Goal: Task Accomplishment & Management: Use online tool/utility

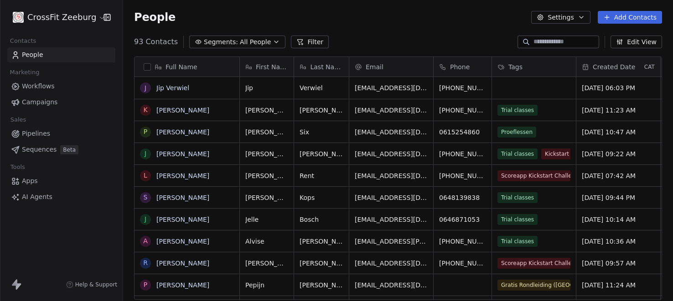
scroll to position [265, 550]
click at [303, 42] on button "Filter" at bounding box center [310, 42] width 38 height 13
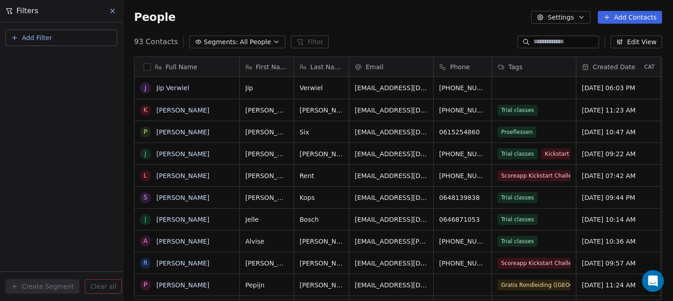
click at [65, 39] on button "Add Filter" at bounding box center [61, 38] width 112 height 16
click at [74, 65] on div "Contact properties" at bounding box center [62, 59] width 104 height 15
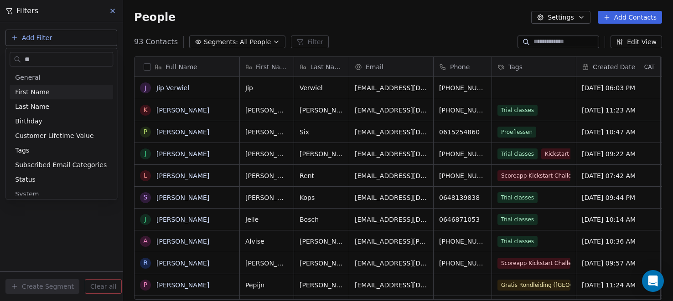
type input "***"
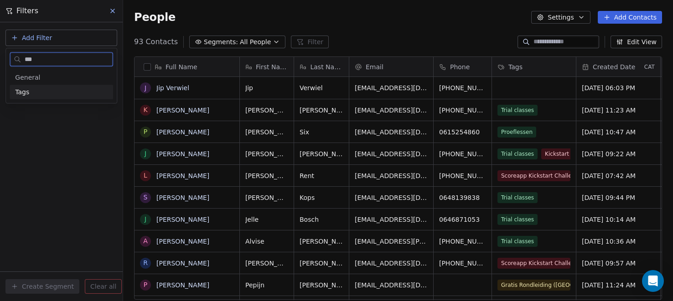
click at [73, 94] on div "Tags" at bounding box center [61, 92] width 93 height 9
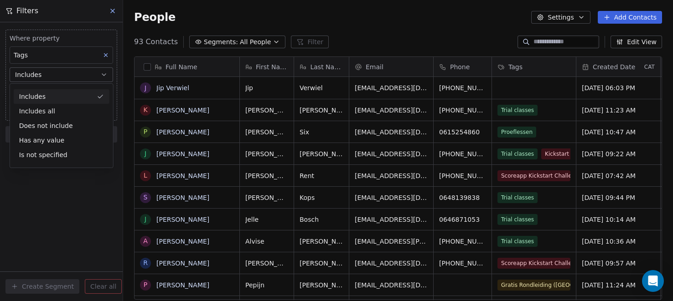
click at [81, 91] on div "Includes" at bounding box center [62, 96] width 96 height 15
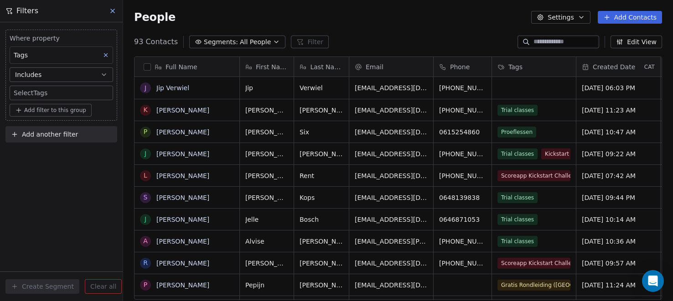
click at [75, 92] on body "CrossFit Zeeburg Contacts People Marketing Workflows Campaigns Sales Pipelines …" at bounding box center [336, 150] width 673 height 301
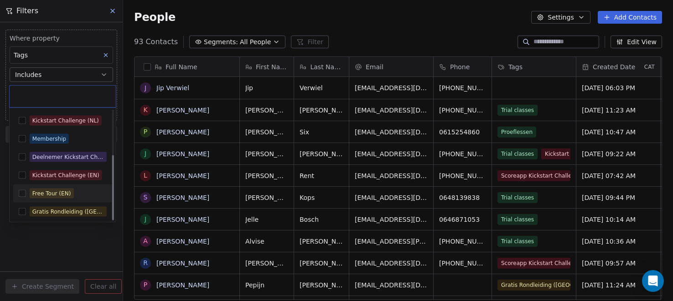
scroll to position [75, 0]
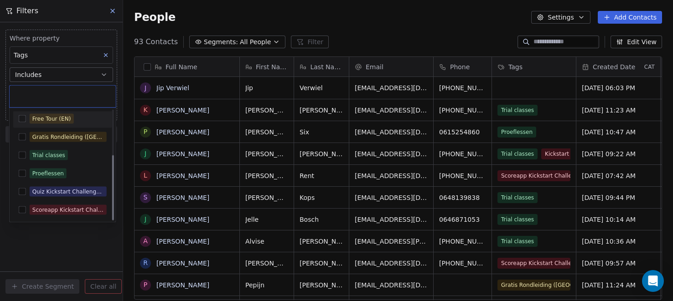
click at [22, 210] on button "Suggestions" at bounding box center [22, 210] width 7 height 7
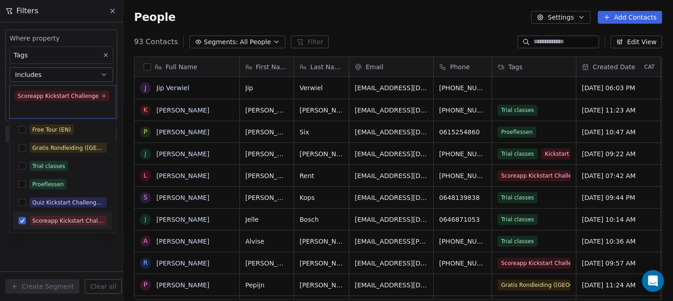
click at [88, 244] on html "CrossFit Zeeburg Contacts People Marketing Workflows Campaigns Sales Pipelines …" at bounding box center [336, 150] width 673 height 301
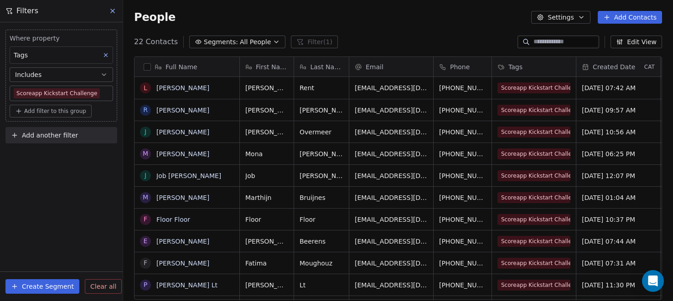
scroll to position [265, 550]
click at [105, 94] on body "CrossFit Zeeburg Contacts People Marketing Workflows Campaigns Sales Pipelines …" at bounding box center [336, 150] width 673 height 301
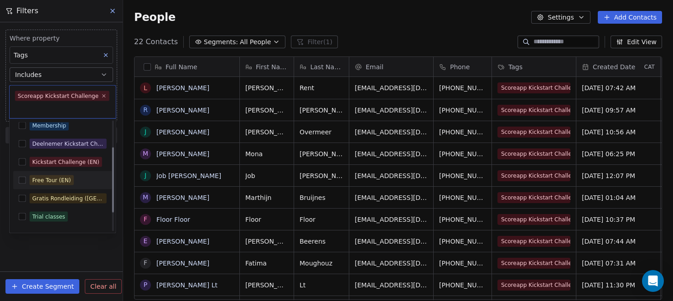
scroll to position [0, 0]
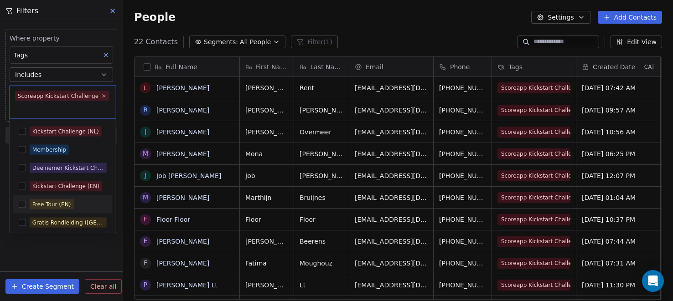
click at [27, 175] on div "Deelnemer Kickstart Challenge" at bounding box center [62, 168] width 99 height 15
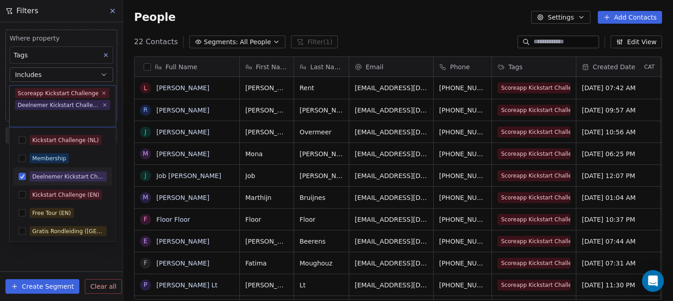
click at [22, 175] on button "Suggestions" at bounding box center [22, 176] width 7 height 7
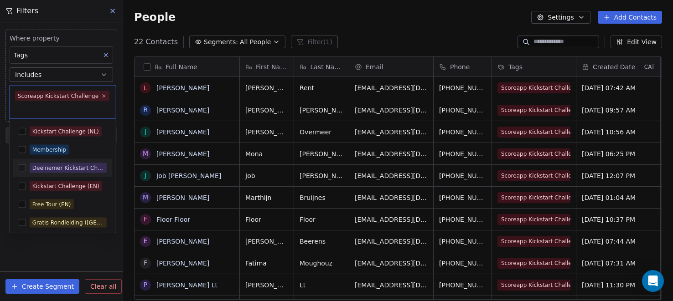
click at [22, 183] on button "Suggestions" at bounding box center [22, 186] width 7 height 7
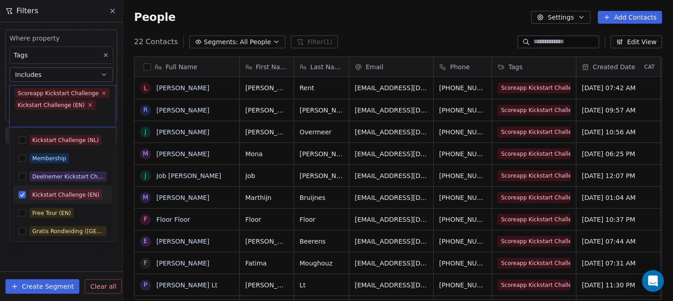
click at [20, 139] on button "Suggestions" at bounding box center [22, 139] width 7 height 7
click at [101, 256] on html "CrossFit Zeeburg Contacts People Marketing Workflows Campaigns Sales Pipelines …" at bounding box center [336, 150] width 673 height 301
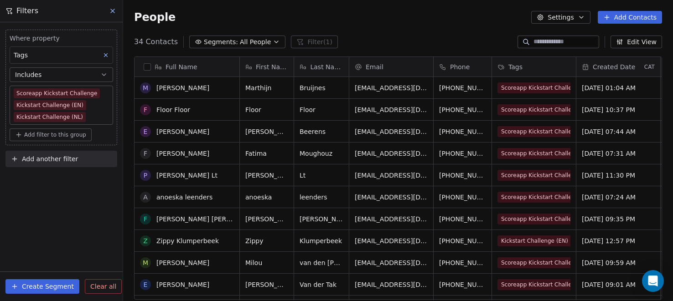
scroll to position [133, 0]
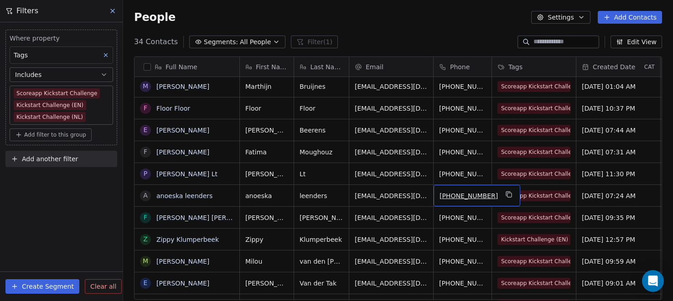
click at [467, 194] on span "[PHONE_NUMBER]" at bounding box center [469, 196] width 58 height 9
click at [473, 194] on span "[PHONE_NUMBER]" at bounding box center [469, 196] width 58 height 9
type input "*"
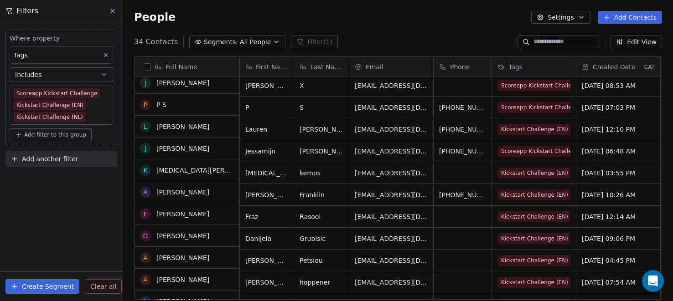
scroll to position [521, 0]
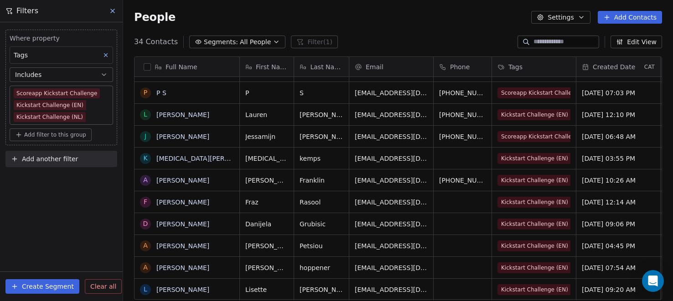
click at [94, 114] on body "CrossFit Zeeburg Contacts People Marketing Workflows Campaigns Sales Pipelines …" at bounding box center [336, 150] width 673 height 301
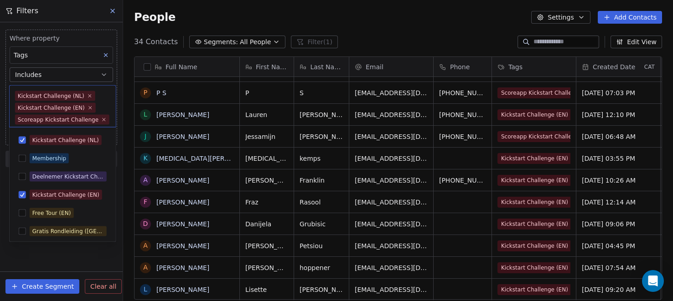
scroll to position [15, 0]
click at [23, 176] on button "Suggestions" at bounding box center [22, 176] width 7 height 7
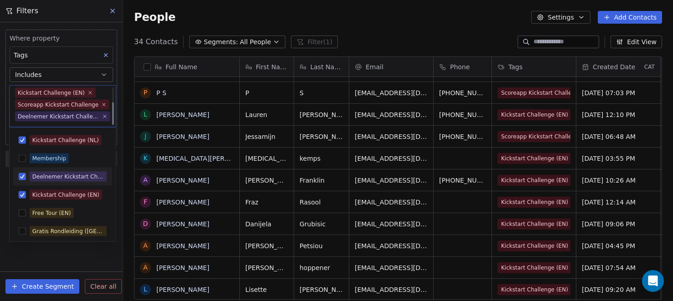
scroll to position [27, 0]
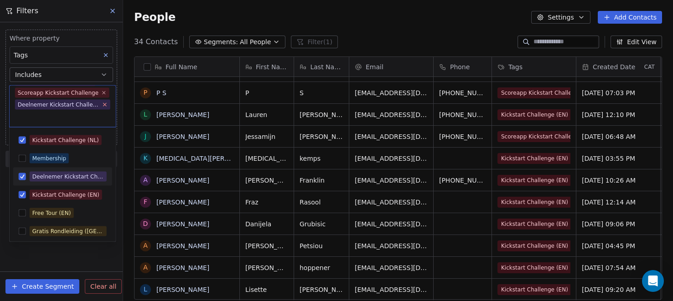
click at [103, 104] on icon at bounding box center [104, 104] width 3 height 3
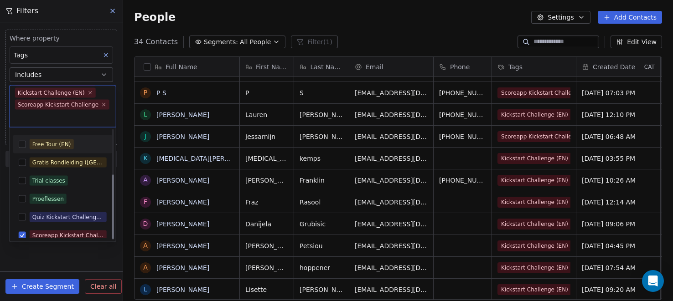
scroll to position [75, 0]
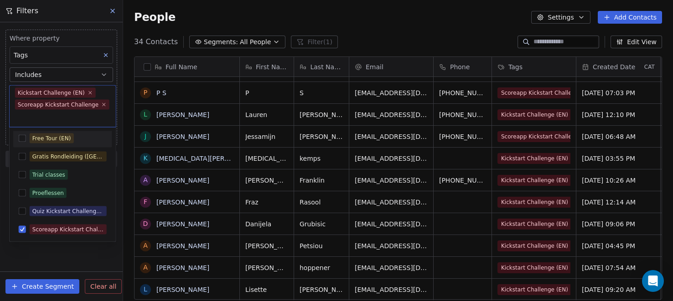
click at [86, 259] on html "CrossFit Zeeburg Contacts People Marketing Workflows Campaigns Sales Pipelines …" at bounding box center [336, 150] width 673 height 301
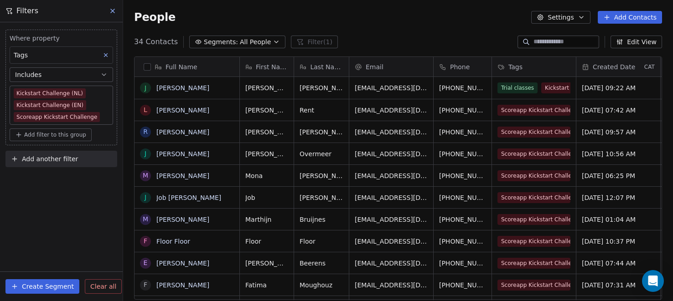
scroll to position [265, 550]
click at [57, 290] on button "Create Segment" at bounding box center [42, 287] width 74 height 15
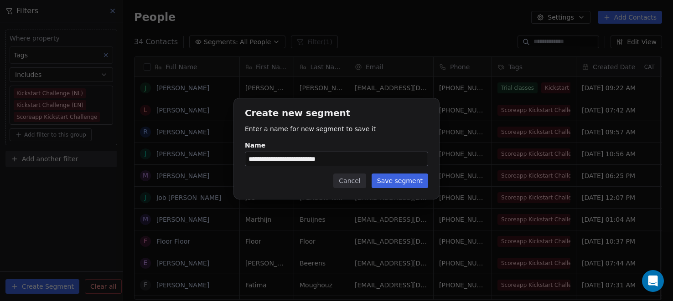
type input "**********"
click at [408, 187] on button "Save segment" at bounding box center [400, 181] width 57 height 15
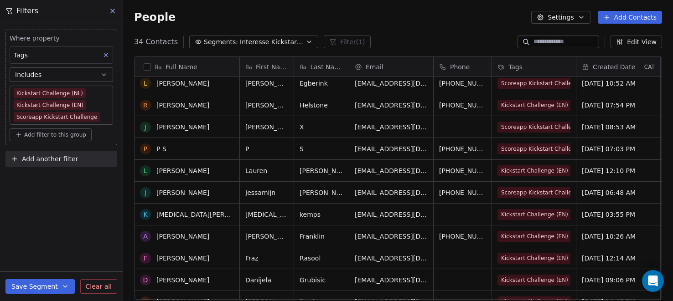
scroll to position [465, 0]
click at [554, 193] on span "Scoreapp Kickstart Challenge" at bounding box center [542, 192] width 88 height 11
click at [561, 191] on span "Scoreapp Kickstart Challenge" at bounding box center [542, 192] width 88 height 11
click at [557, 191] on span "Scoreapp Kickstart Challenge" at bounding box center [542, 192] width 88 height 11
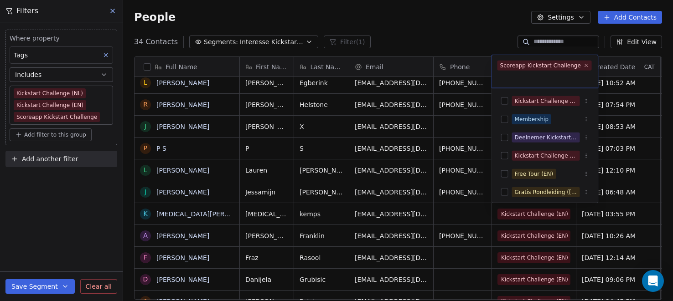
click at [502, 135] on button "Suggestions" at bounding box center [504, 137] width 7 height 7
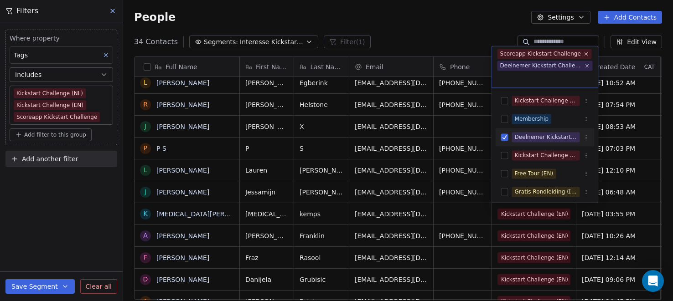
click at [447, 30] on html "CrossFit Zeeburg Contacts People Marketing Workflows Campaigns Sales Pipelines …" at bounding box center [336, 150] width 673 height 301
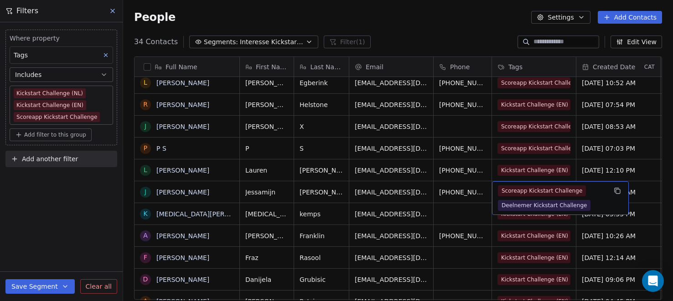
click at [447, 23] on div "People Settings Add Contacts" at bounding box center [398, 17] width 528 height 13
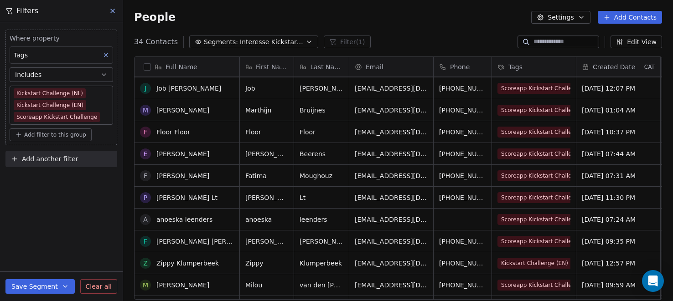
scroll to position [63, 0]
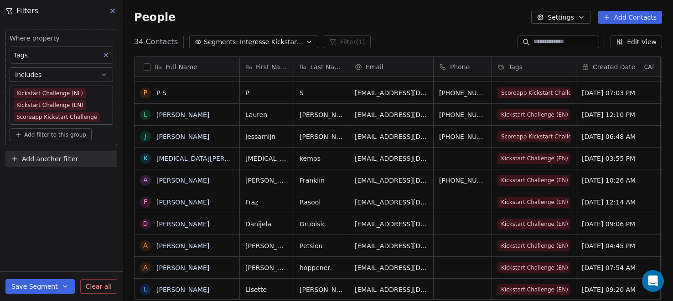
click at [60, 214] on div "Where property Tags Includes Kickstart Challenge (NL) Kickstart Challenge (EN) …" at bounding box center [61, 161] width 123 height 279
click at [114, 10] on icon at bounding box center [112, 10] width 7 height 7
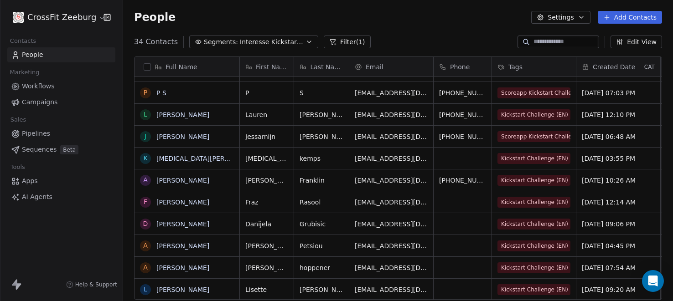
click at [55, 48] on link "People" at bounding box center [61, 54] width 108 height 15
click at [67, 52] on link "People" at bounding box center [61, 54] width 108 height 15
click at [60, 86] on link "Workflows" at bounding box center [61, 86] width 108 height 15
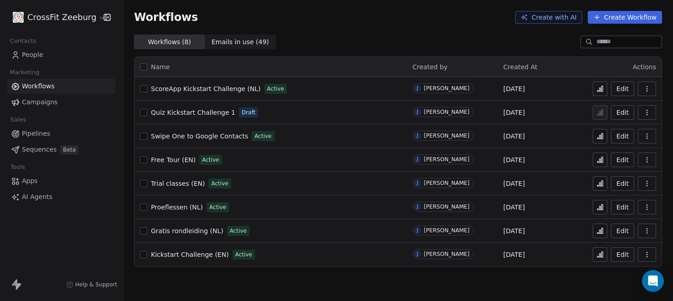
click at [73, 54] on link "People" at bounding box center [61, 54] width 108 height 15
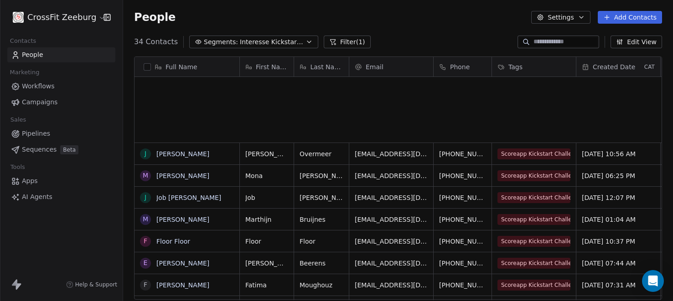
scroll to position [265, 550]
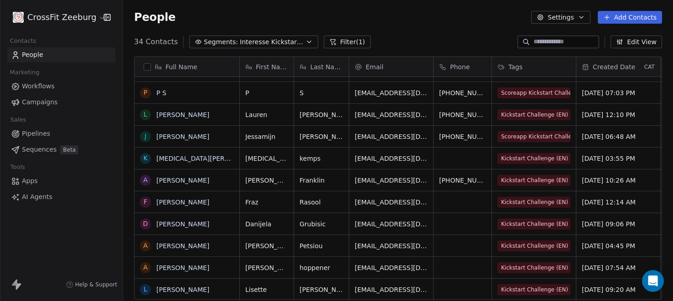
click at [352, 45] on button "Filter (1)" at bounding box center [347, 42] width 47 height 13
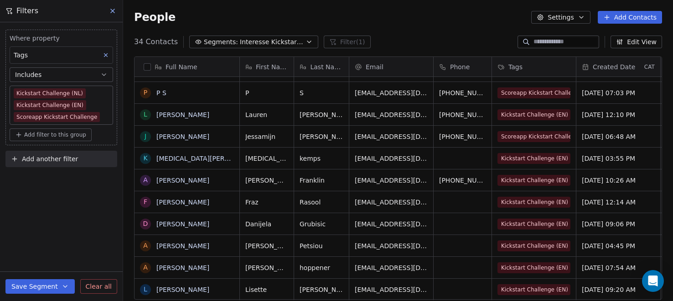
click at [104, 285] on span "Clear all" at bounding box center [99, 287] width 26 height 10
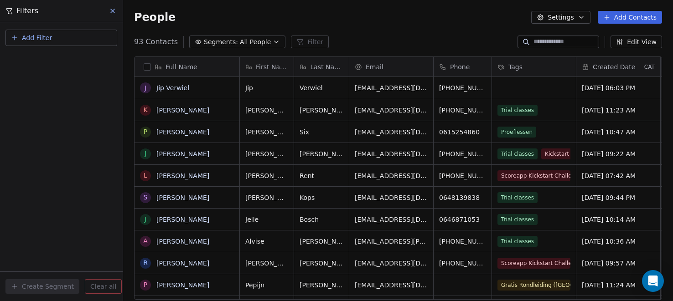
click at [113, 13] on icon at bounding box center [112, 10] width 7 height 7
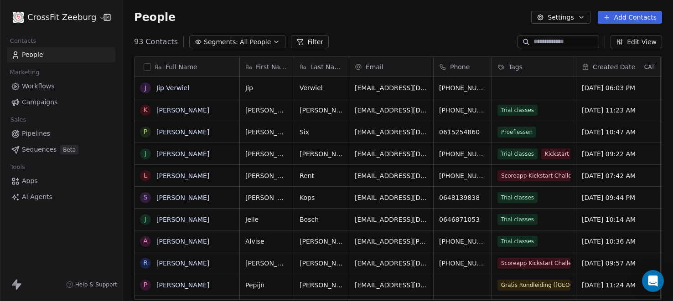
click at [297, 40] on button "Filter" at bounding box center [310, 42] width 38 height 13
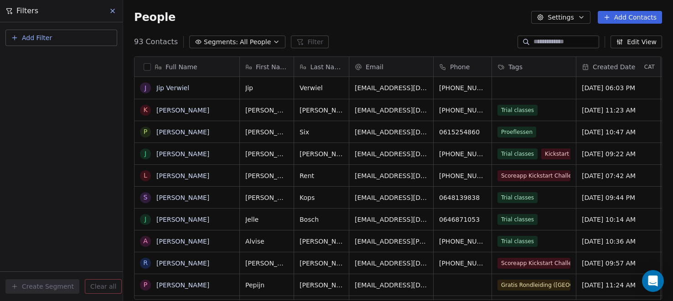
click at [79, 35] on button "Add Filter" at bounding box center [61, 38] width 112 height 16
click at [82, 60] on div "Contact properties" at bounding box center [61, 60] width 93 height 10
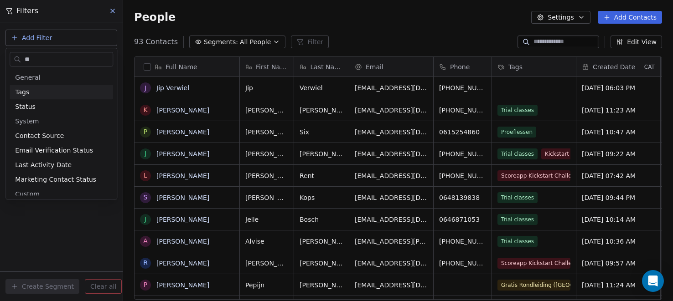
type input "***"
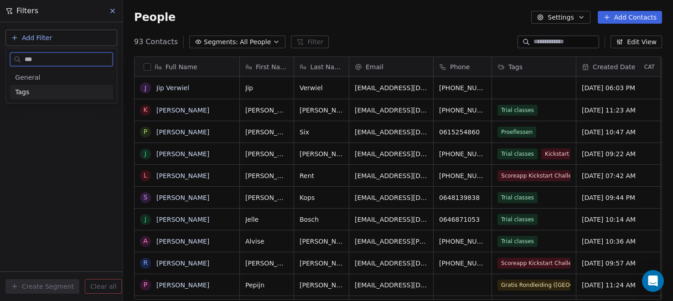
click at [84, 89] on div "Tags" at bounding box center [61, 92] width 93 height 9
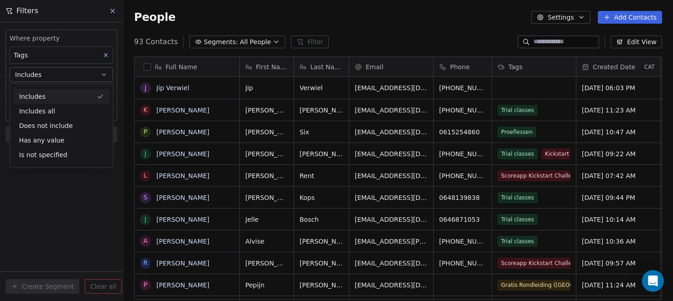
click at [85, 95] on div "Includes" at bounding box center [62, 96] width 96 height 15
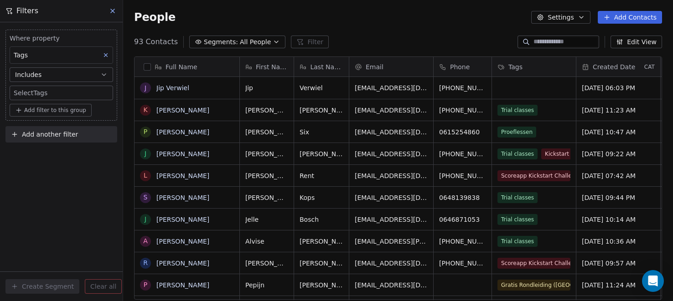
click at [88, 93] on body "CrossFit Zeeburg Contacts People Marketing Workflows Campaigns Sales Pipelines …" at bounding box center [336, 150] width 673 height 301
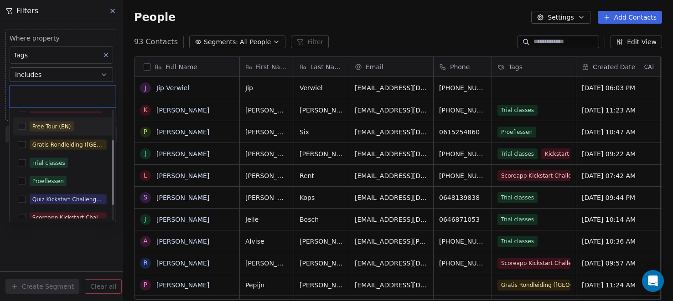
scroll to position [75, 0]
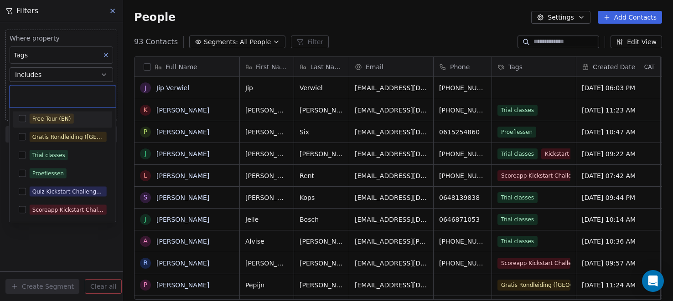
click at [22, 155] on button "Suggestions" at bounding box center [22, 155] width 7 height 7
click at [22, 173] on button "Suggestions" at bounding box center [22, 173] width 7 height 7
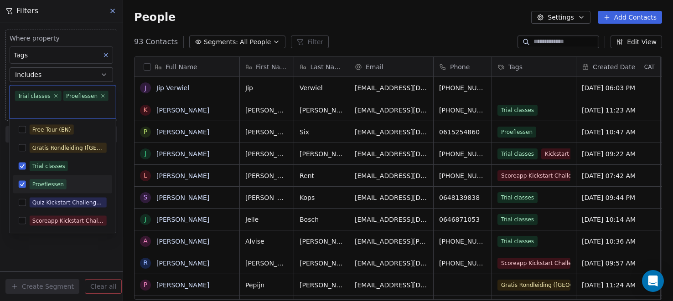
click at [85, 252] on html "CrossFit Zeeburg Contacts People Marketing Workflows Campaigns Sales Pipelines …" at bounding box center [336, 150] width 673 height 301
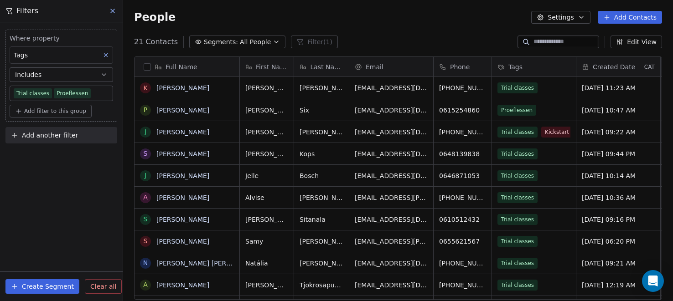
scroll to position [265, 550]
click at [36, 282] on button "Create Segment" at bounding box center [42, 287] width 74 height 15
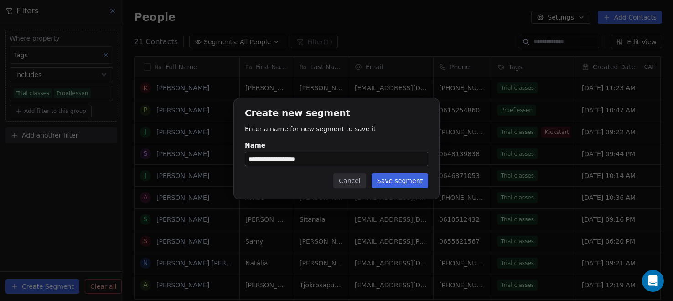
type input "**********"
click at [409, 180] on button "Save segment" at bounding box center [400, 181] width 57 height 15
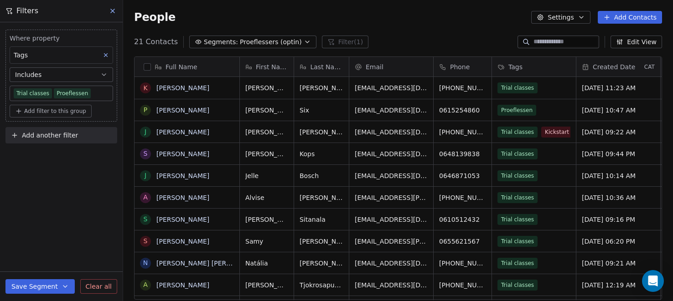
click at [119, 10] on button at bounding box center [113, 11] width 14 height 13
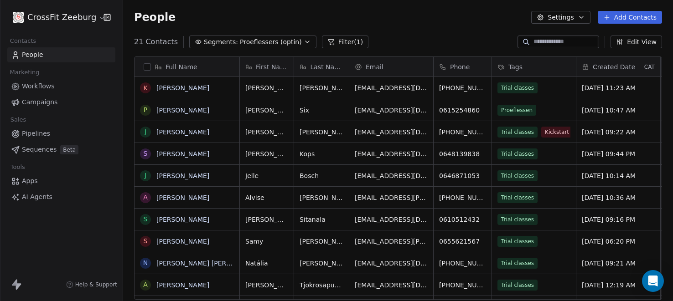
click at [67, 56] on link "People" at bounding box center [61, 54] width 108 height 15
click at [345, 42] on button "Filter (1)" at bounding box center [345, 42] width 47 height 13
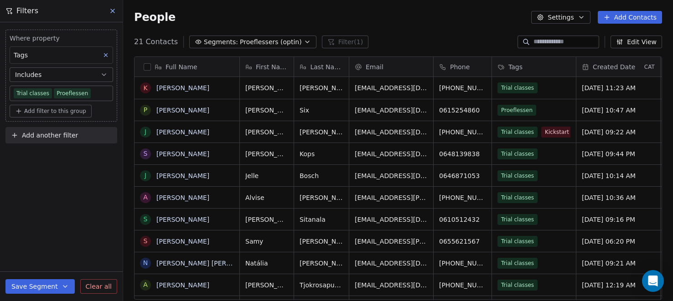
click at [107, 282] on span "Clear all" at bounding box center [99, 287] width 26 height 10
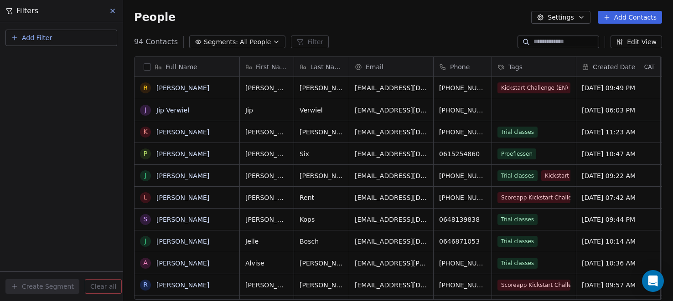
click at [119, 12] on button at bounding box center [113, 11] width 14 height 13
